Goal: Information Seeking & Learning: Learn about a topic

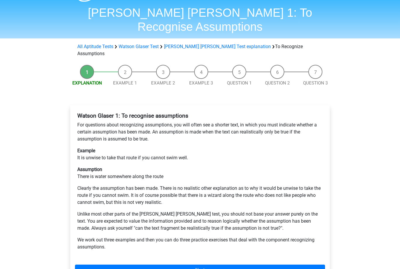
scroll to position [17, 0]
click at [195, 264] on link "Next" at bounding box center [200, 269] width 250 height 11
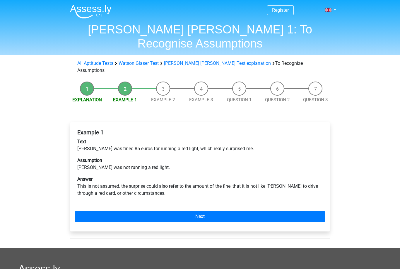
scroll to position [0, 0]
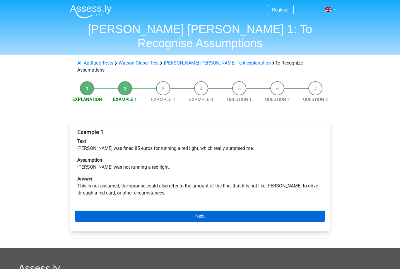
click at [201, 210] on link "Next" at bounding box center [200, 215] width 250 height 11
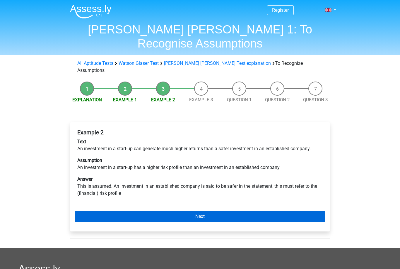
click at [203, 211] on link "Next" at bounding box center [200, 216] width 250 height 11
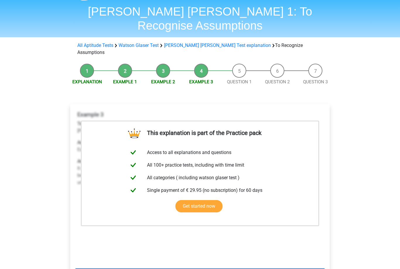
scroll to position [22, 0]
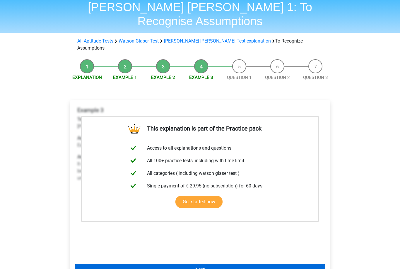
click at [217, 264] on link "Next" at bounding box center [200, 269] width 250 height 11
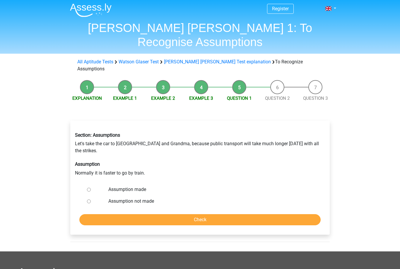
scroll to position [1, 0]
click at [150, 197] on label "Assumption not made" at bounding box center [209, 200] width 203 height 7
click at [91, 199] on input "Assumption not made" at bounding box center [89, 201] width 4 height 4
radio input "true"
click at [160, 214] on input "Check" at bounding box center [199, 219] width 241 height 11
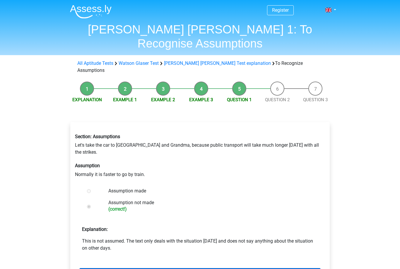
click at [170, 268] on link "Next question" at bounding box center [199, 273] width 241 height 11
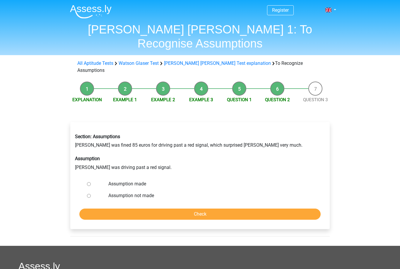
click at [140, 180] on label "Assumption made" at bounding box center [209, 183] width 203 height 7
click at [91, 182] on input "Assumption made" at bounding box center [89, 184] width 4 height 4
radio input "true"
click at [150, 185] on form "Assumption made Assumption not made Check" at bounding box center [200, 199] width 250 height 42
click at [150, 208] on input "Check" at bounding box center [199, 213] width 241 height 11
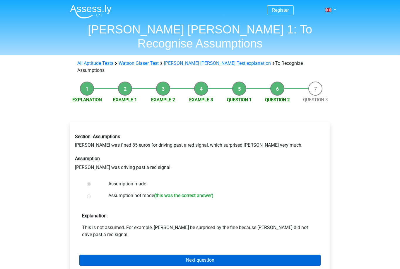
click at [172, 254] on link "Next question" at bounding box center [199, 259] width 241 height 11
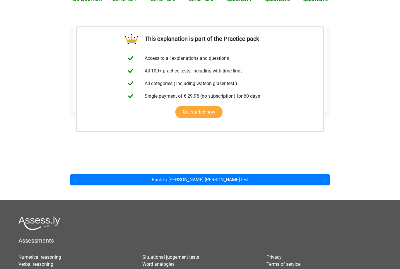
scroll to position [100, 0]
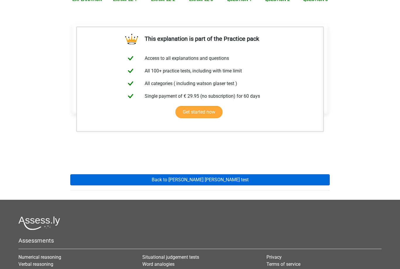
click at [218, 174] on link "Back to [PERSON_NAME] [PERSON_NAME] test" at bounding box center [199, 179] width 259 height 11
